Goal: Navigation & Orientation: Understand site structure

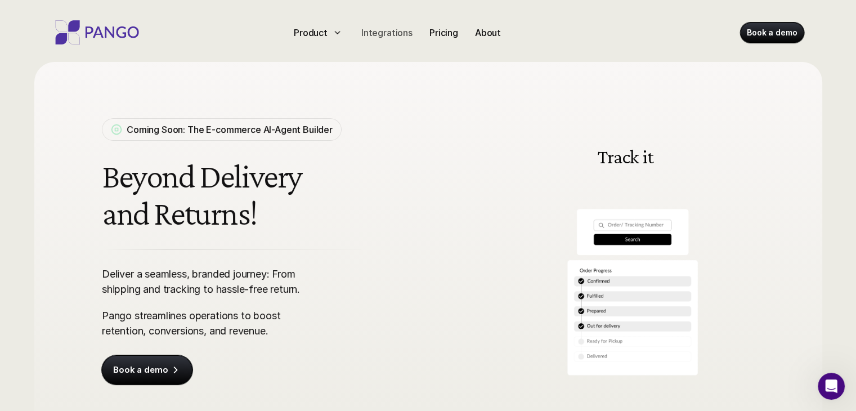
click at [396, 33] on p "Integrations" at bounding box center [386, 33] width 51 height 14
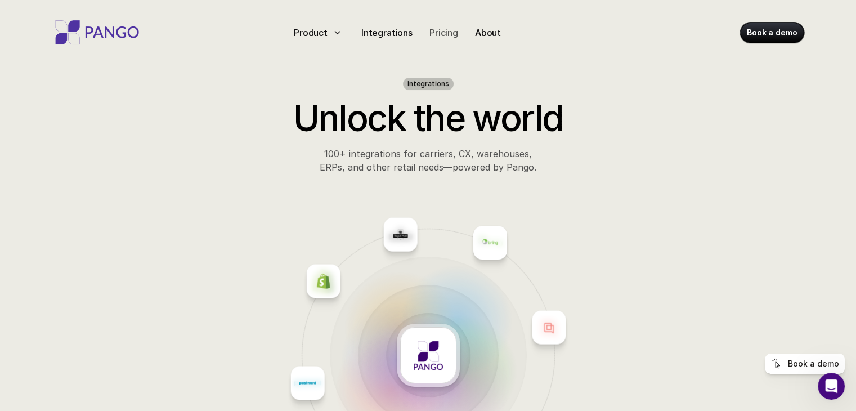
click at [445, 34] on p "Pricing" at bounding box center [444, 33] width 29 height 14
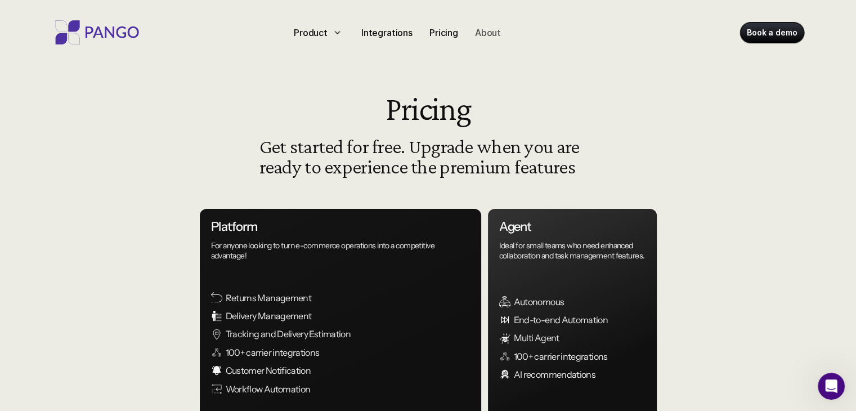
click at [484, 34] on p "About" at bounding box center [488, 33] width 26 height 14
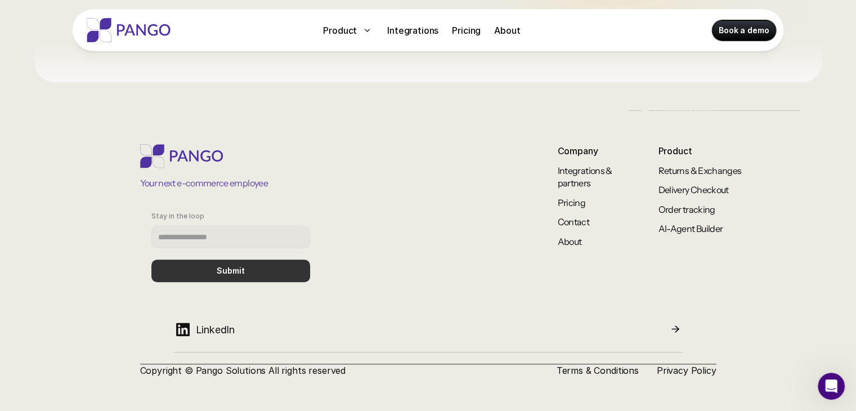
scroll to position [1045, 0]
click at [574, 221] on link "Contact" at bounding box center [574, 221] width 32 height 11
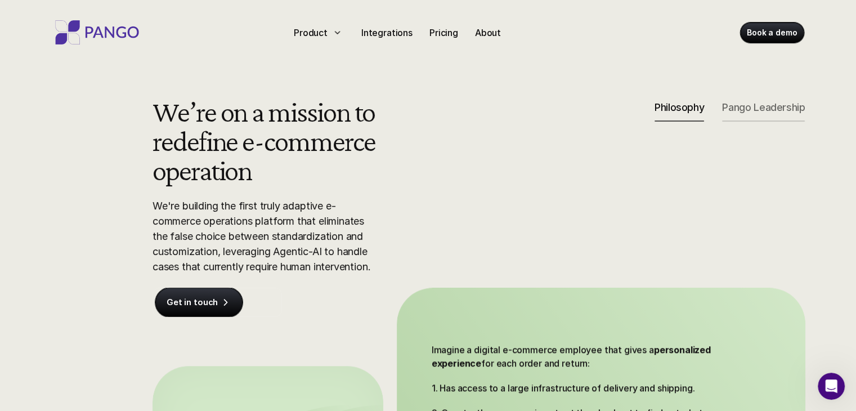
click at [722, 108] on p "Pango Leadership" at bounding box center [763, 107] width 83 height 12
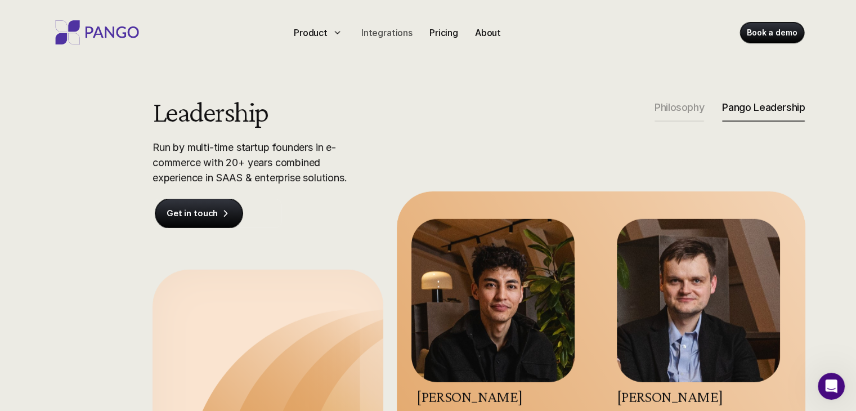
click at [396, 30] on p "Integrations" at bounding box center [386, 33] width 51 height 14
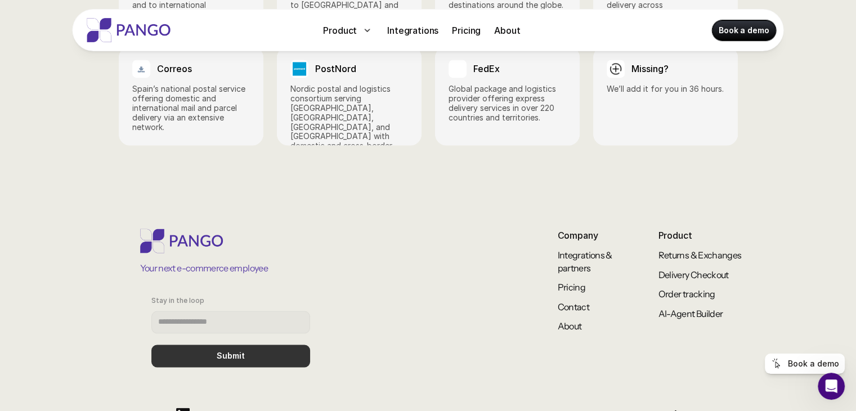
scroll to position [1870, 0]
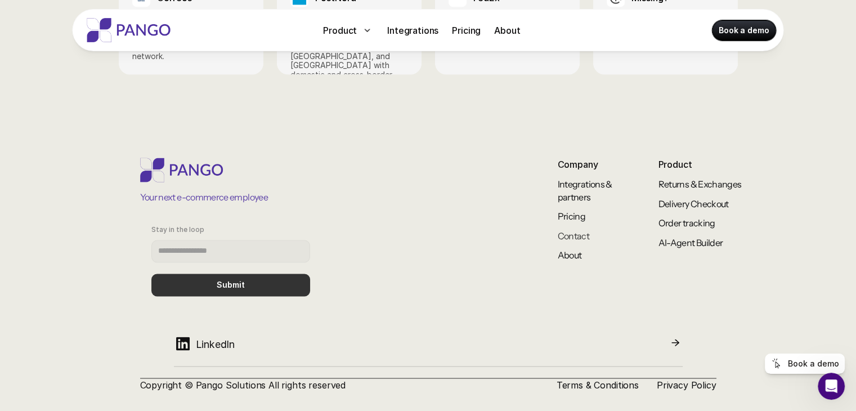
click at [579, 230] on link "Contact" at bounding box center [574, 235] width 32 height 11
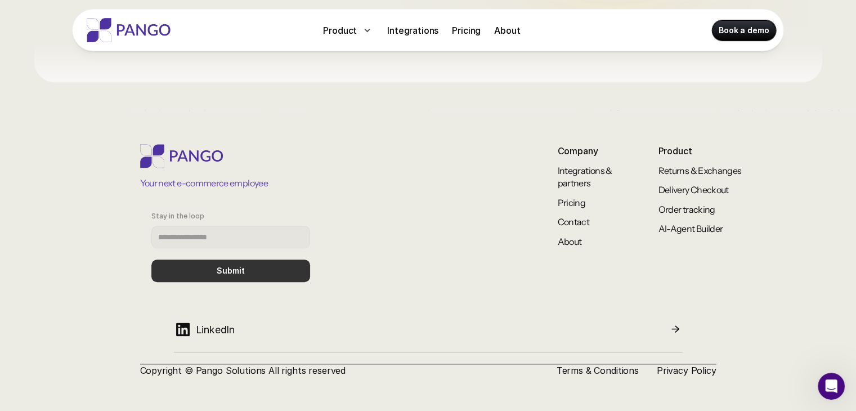
scroll to position [1045, 0]
